Goal: Navigation & Orientation: Find specific page/section

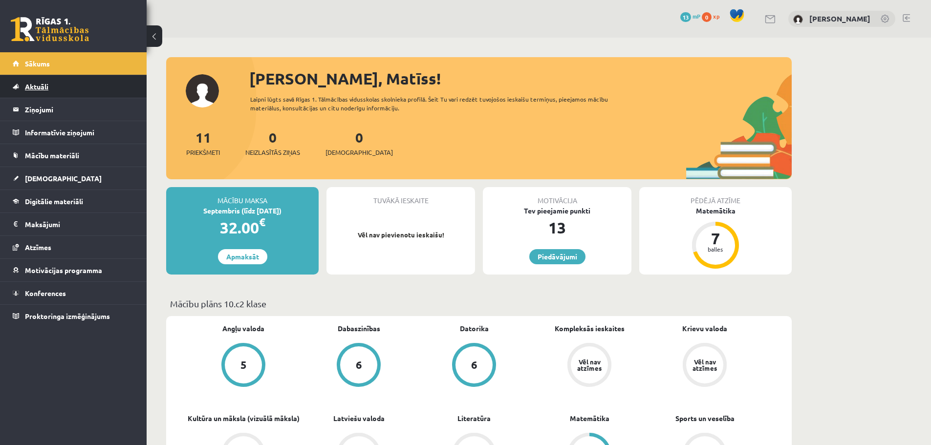
click at [45, 89] on span "Aktuāli" at bounding box center [36, 86] width 23 height 9
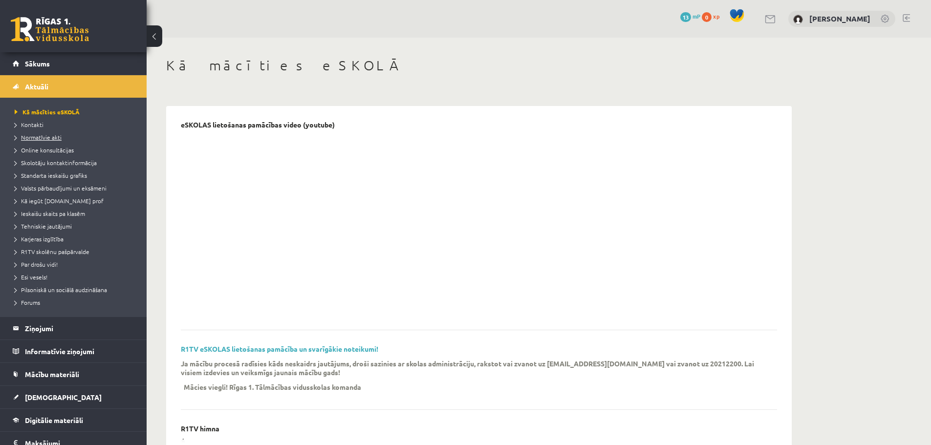
click at [36, 137] on span "Normatīvie akti" at bounding box center [38, 137] width 47 height 8
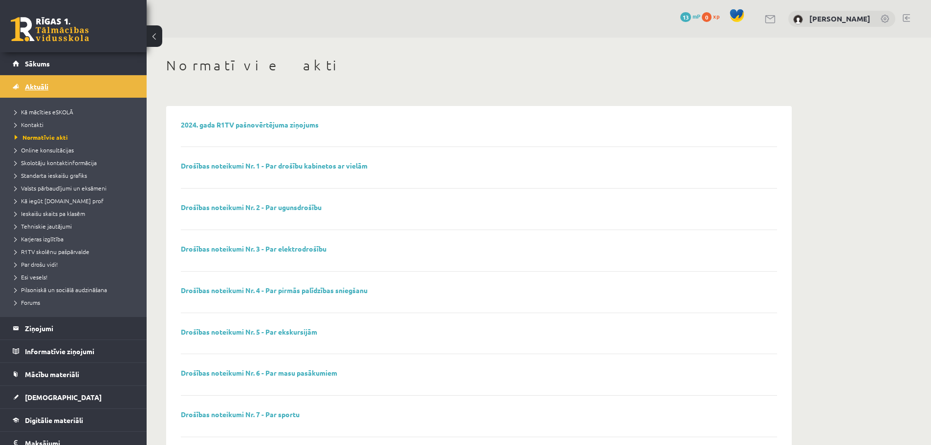
click at [23, 84] on link "Aktuāli" at bounding box center [74, 86] width 122 height 22
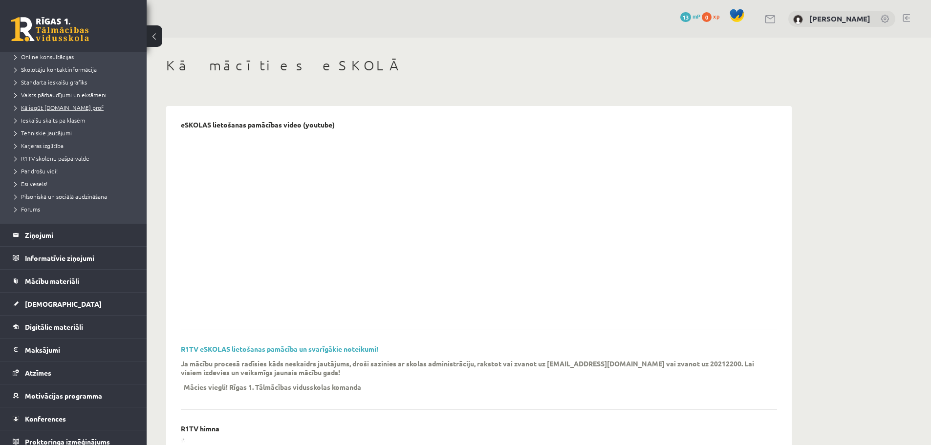
scroll to position [98, 0]
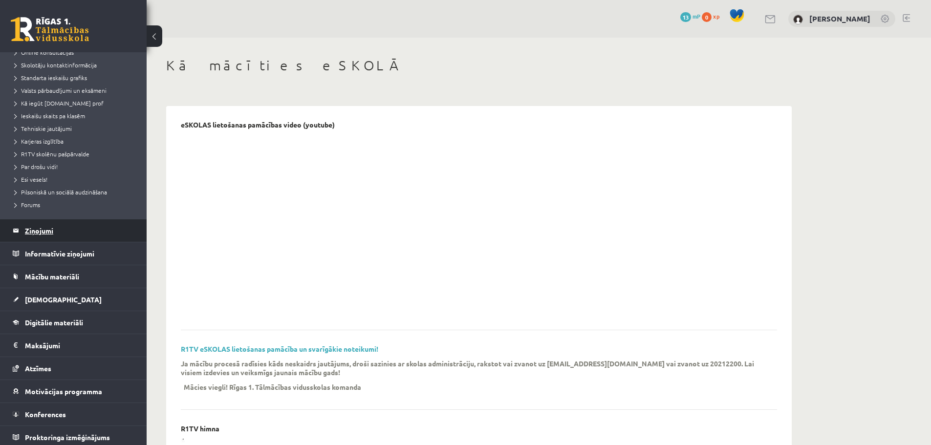
click at [32, 233] on legend "Ziņojumi 0" at bounding box center [79, 230] width 109 height 22
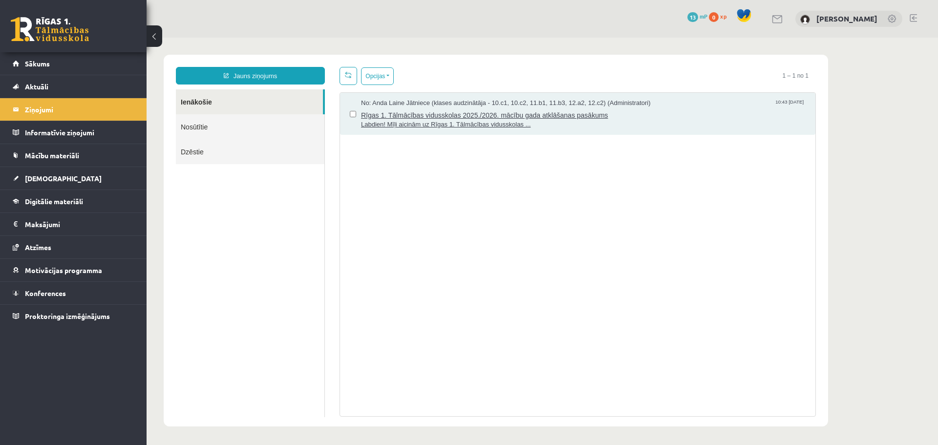
click at [438, 114] on span "Rīgas 1. Tālmācības vidusskolas 2025./2026. mācību gada atklāšanas pasākums" at bounding box center [583, 114] width 445 height 12
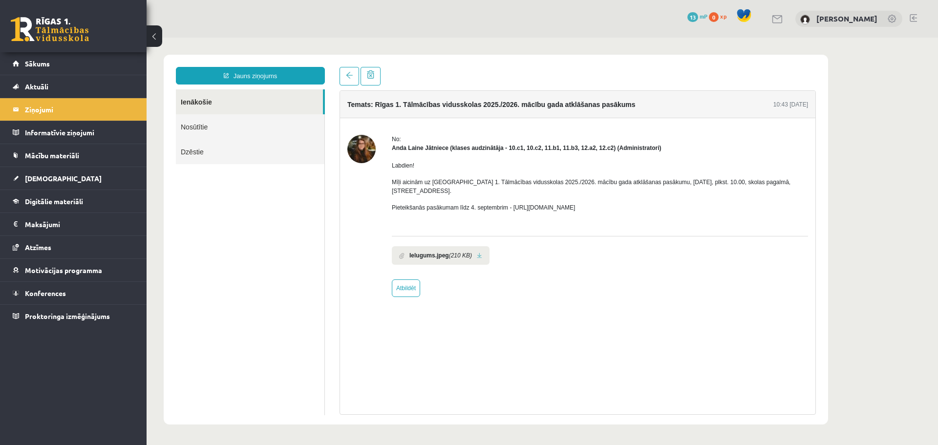
click at [209, 125] on link "Nosūtītie" at bounding box center [250, 126] width 148 height 25
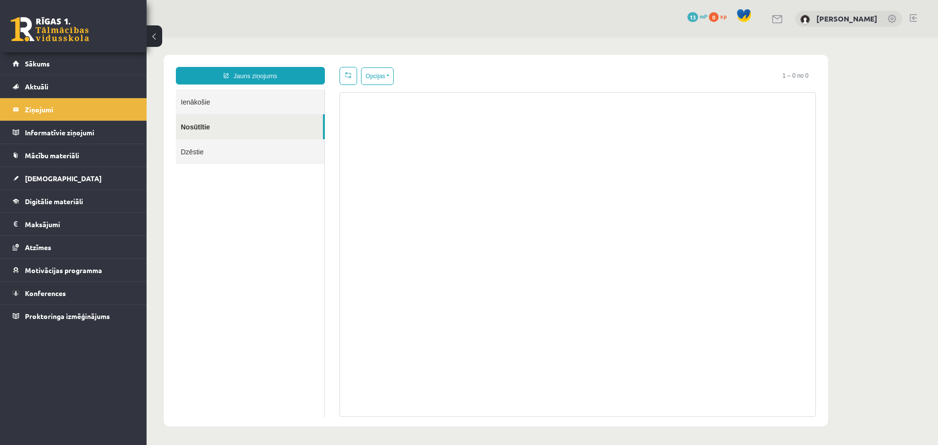
click at [208, 145] on link "Dzēstie" at bounding box center [250, 151] width 148 height 25
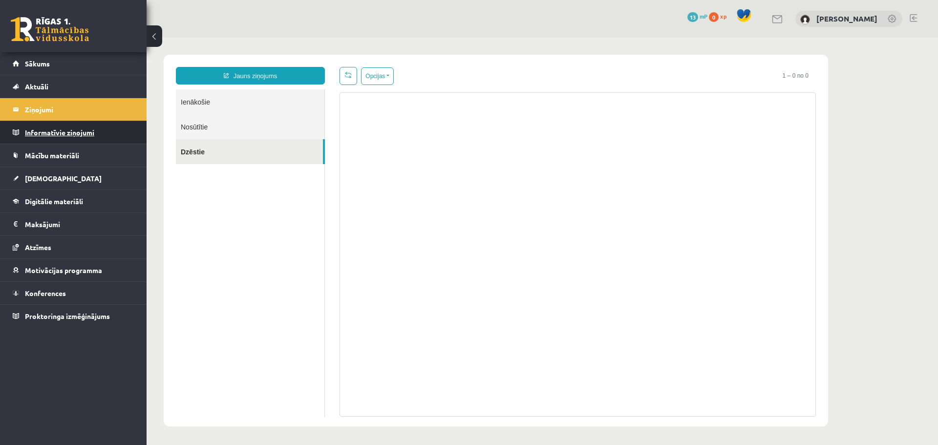
click at [60, 132] on legend "Informatīvie ziņojumi 0" at bounding box center [79, 132] width 109 height 22
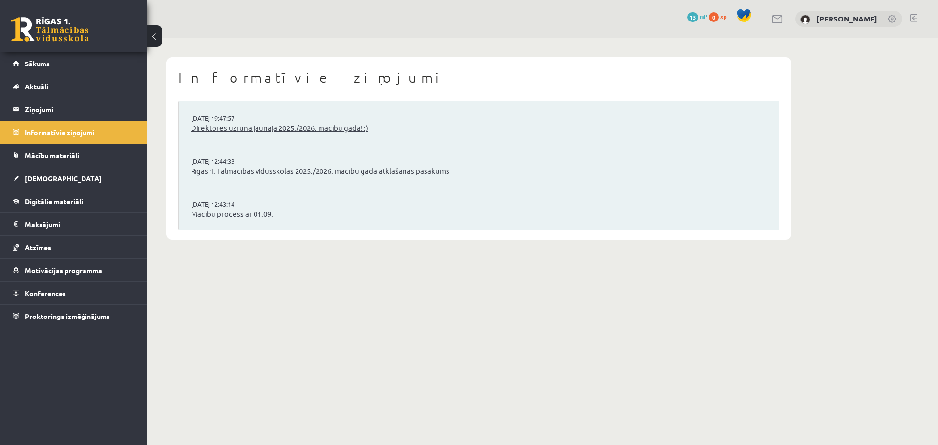
click at [212, 127] on link "Direktores uzruna jaunajā 2025./2026. mācību gadā! :)" at bounding box center [478, 128] width 575 height 11
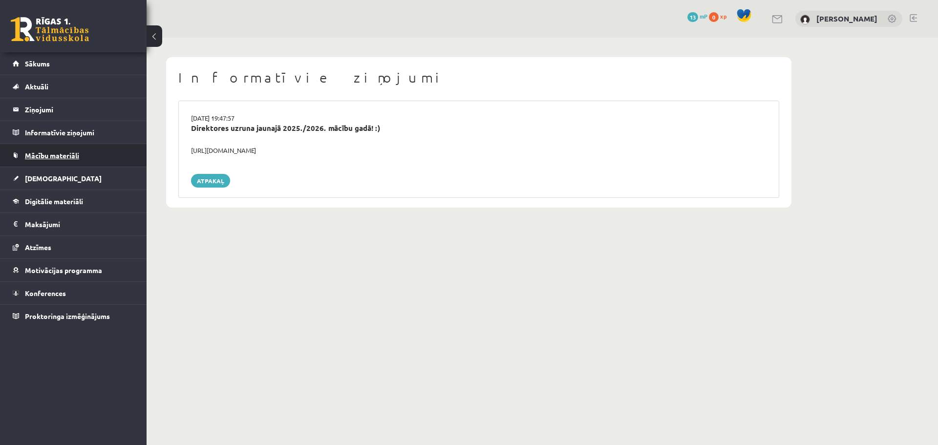
click at [68, 156] on span "Mācību materiāli" at bounding box center [52, 155] width 54 height 9
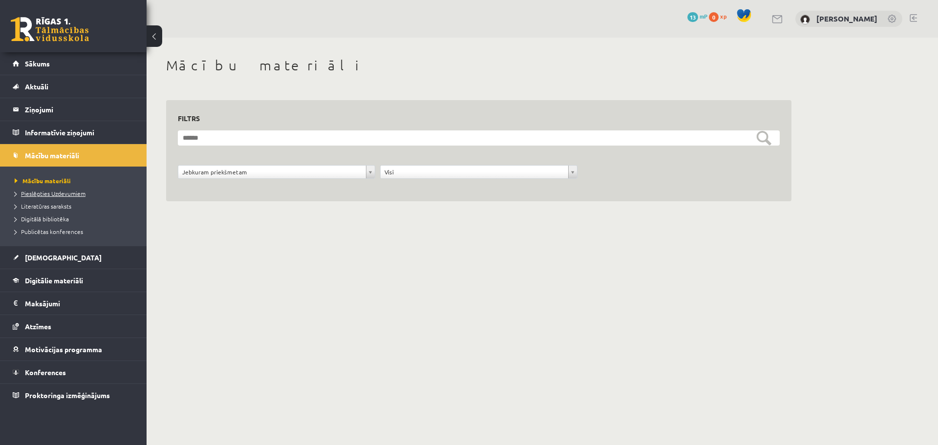
click at [71, 191] on span "Pieslēgties Uzdevumiem" at bounding box center [50, 194] width 71 height 8
click at [66, 254] on link "[DEMOGRAPHIC_DATA]" at bounding box center [74, 257] width 122 height 22
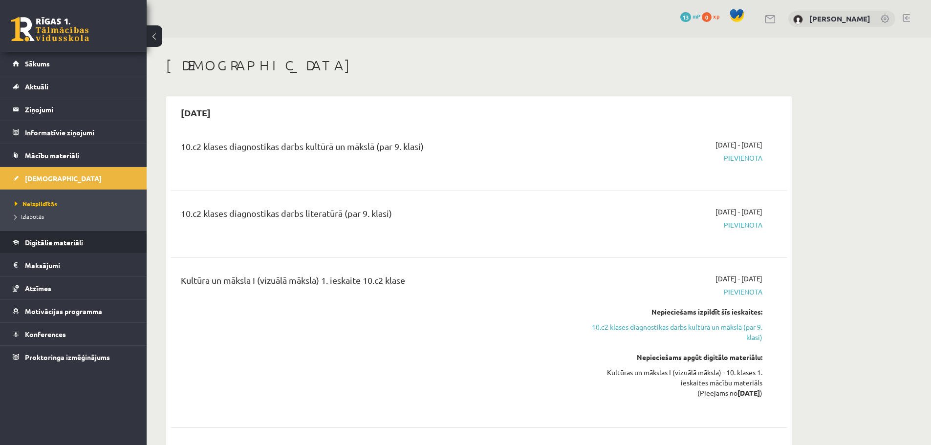
click at [70, 245] on span "Digitālie materiāli" at bounding box center [54, 242] width 58 height 9
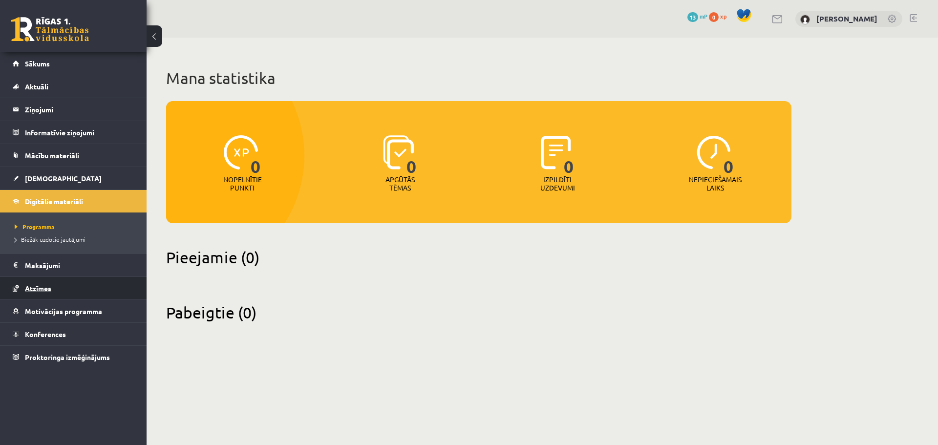
click at [56, 280] on link "Atzīmes" at bounding box center [74, 288] width 122 height 22
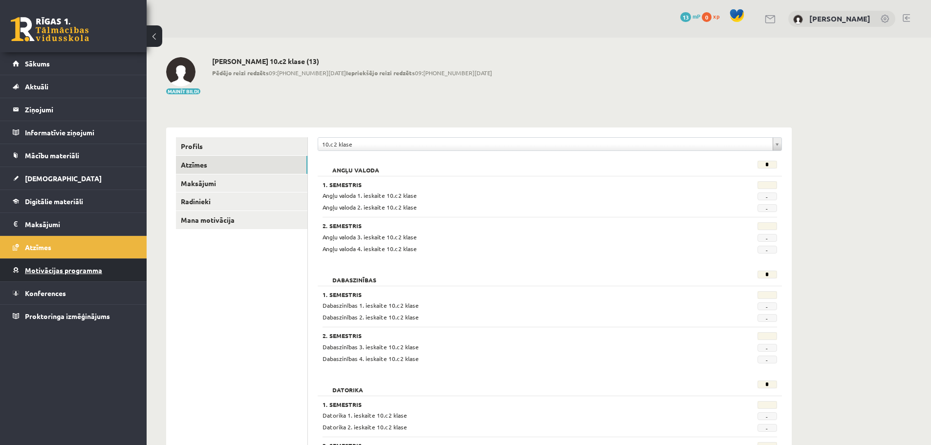
click at [58, 274] on span "Motivācijas programma" at bounding box center [63, 270] width 77 height 9
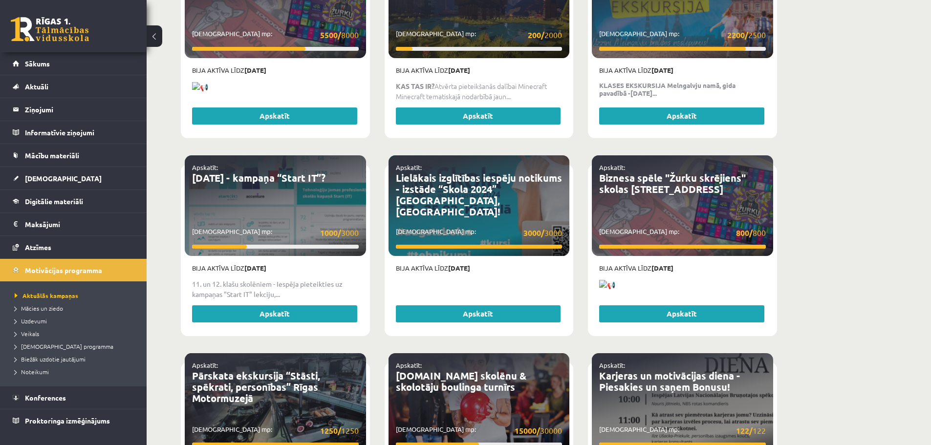
scroll to position [1612, 0]
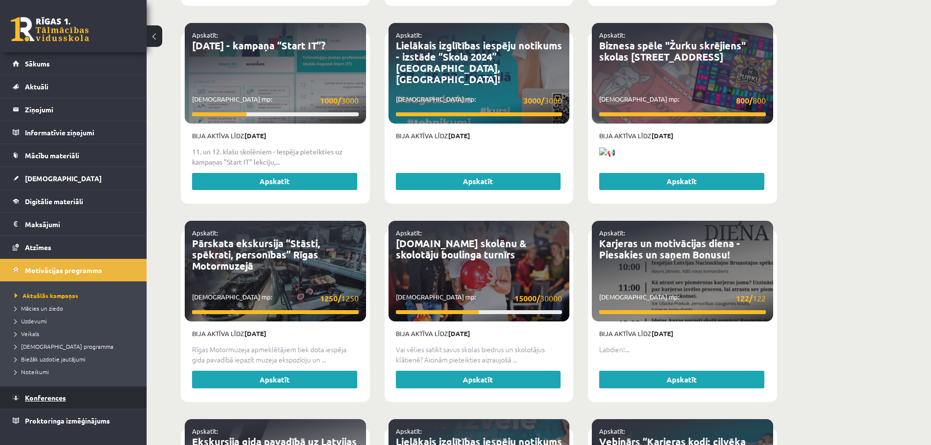
click at [52, 398] on span "Konferences" at bounding box center [45, 397] width 41 height 9
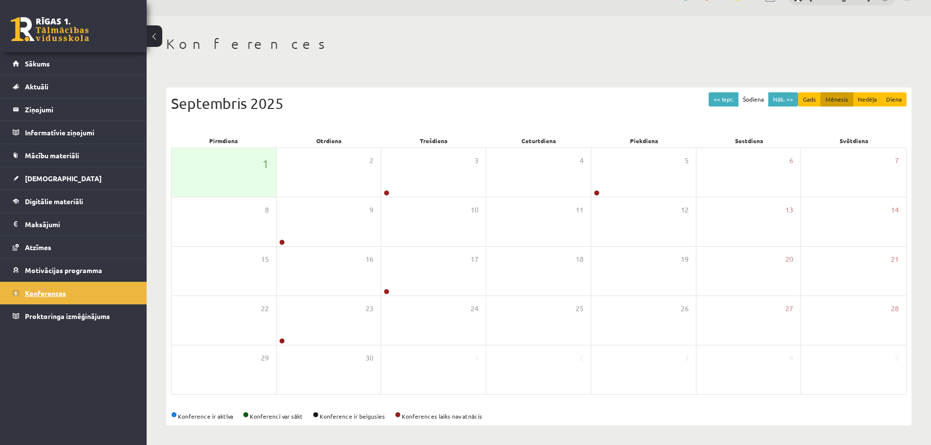
scroll to position [22, 0]
click at [133, 317] on link "Proktoringa izmēģinājums" at bounding box center [74, 316] width 122 height 22
